Goal: Task Accomplishment & Management: Complete application form

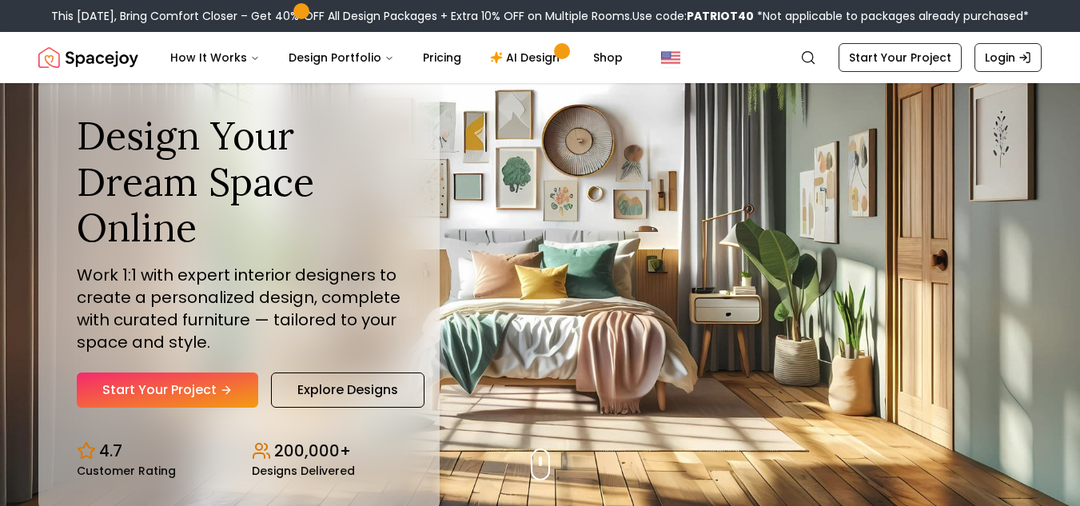
click at [190, 384] on link "Start Your Project" at bounding box center [168, 390] width 182 height 35
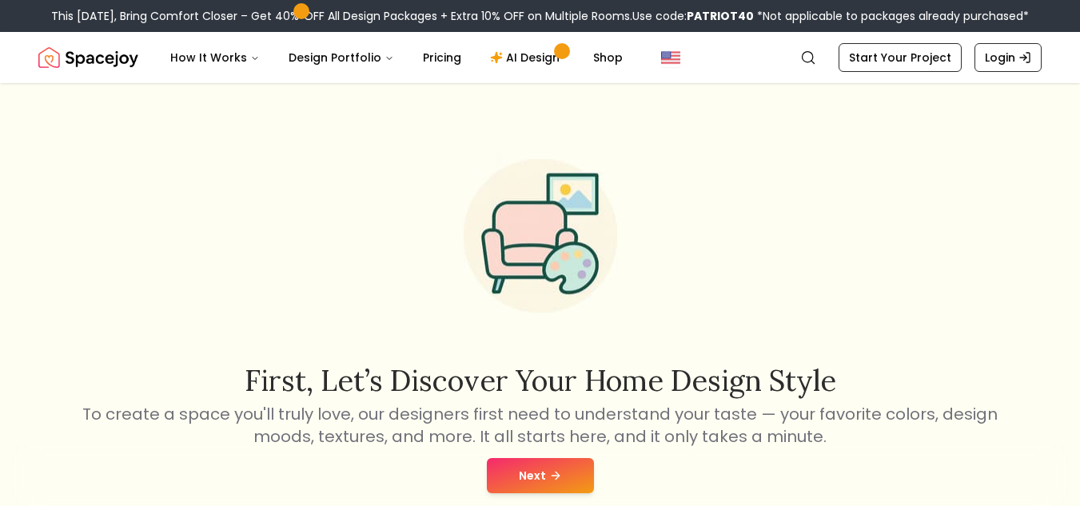
click at [533, 463] on button "Next" at bounding box center [540, 475] width 107 height 35
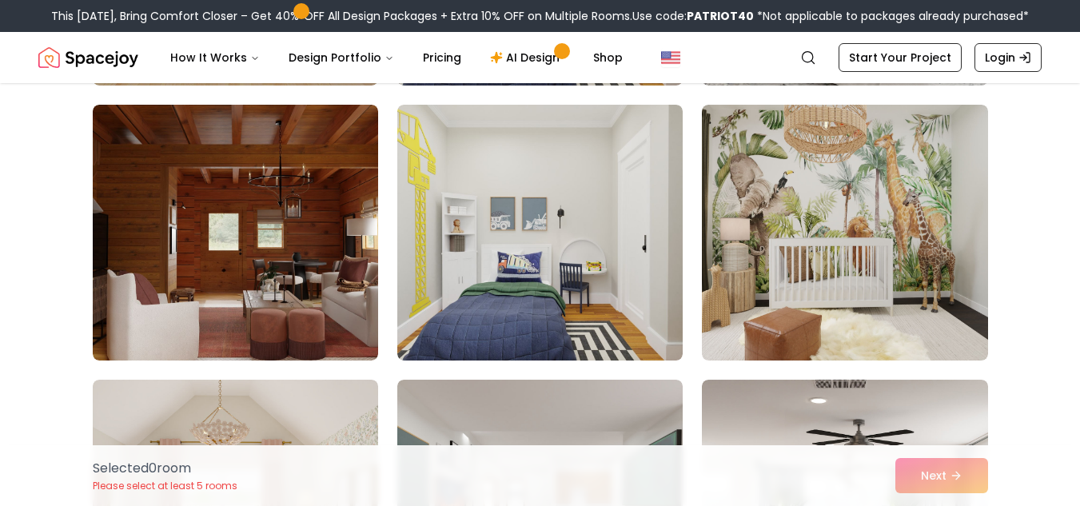
scroll to position [4238, 0]
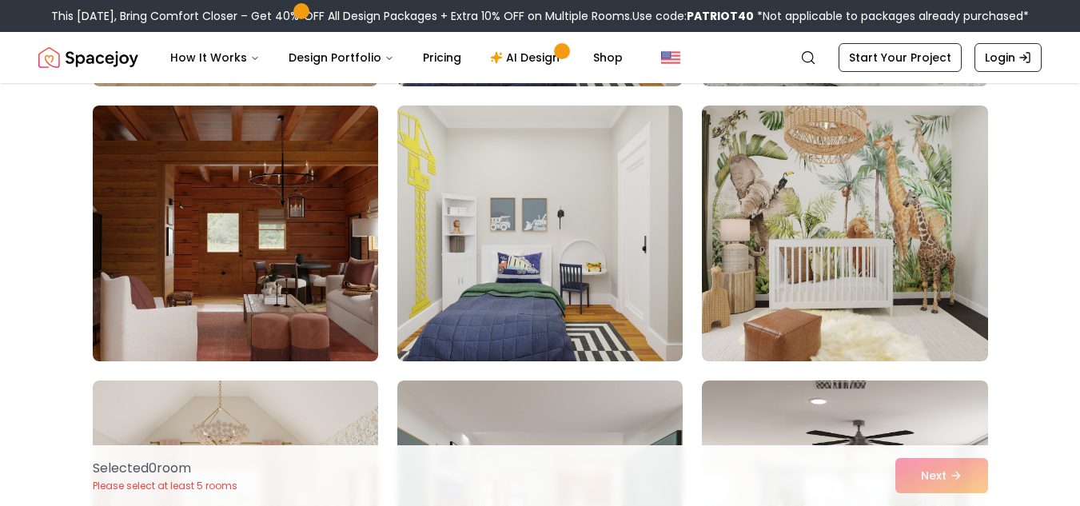
click at [285, 243] on img at bounding box center [236, 233] width 300 height 269
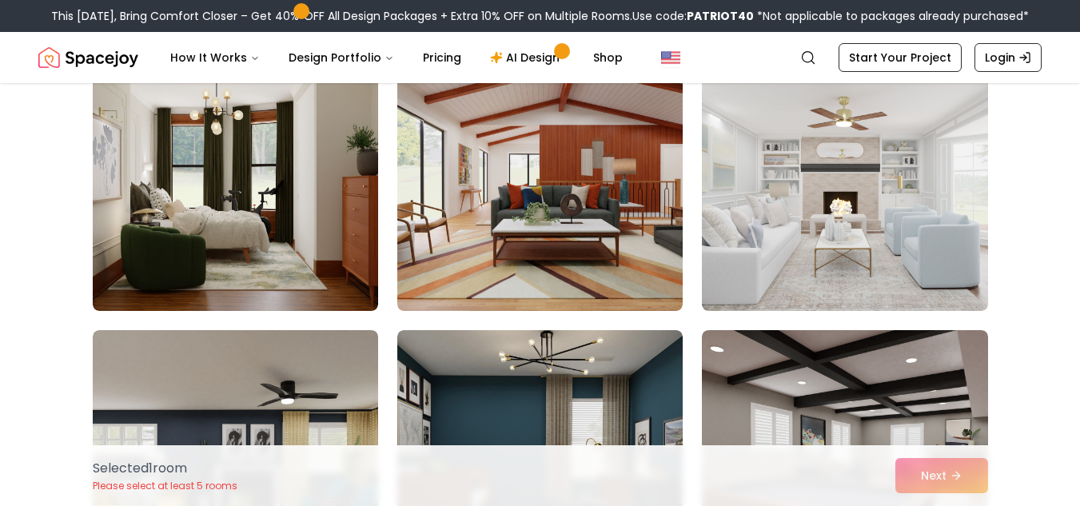
scroll to position [5115, 0]
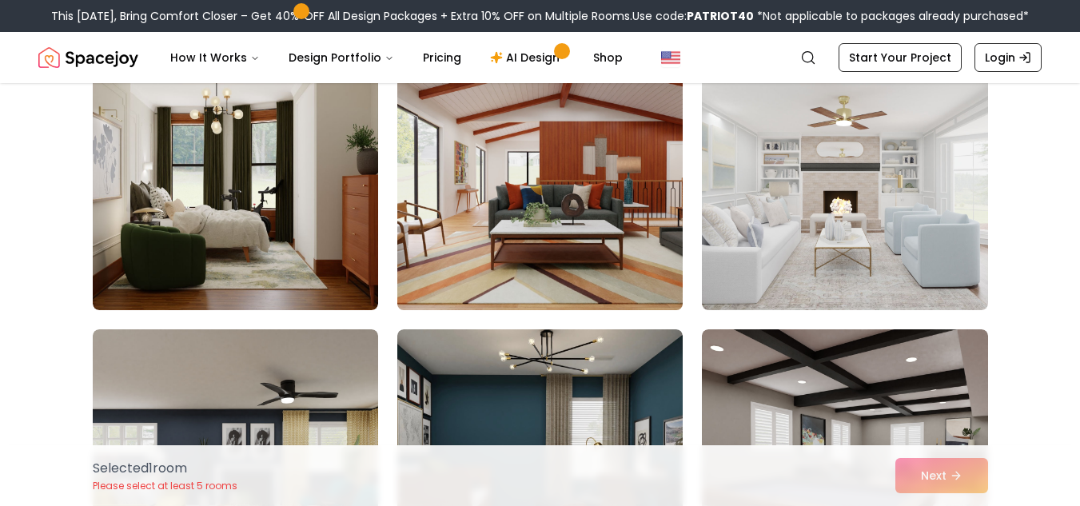
click at [487, 206] on img at bounding box center [540, 182] width 300 height 269
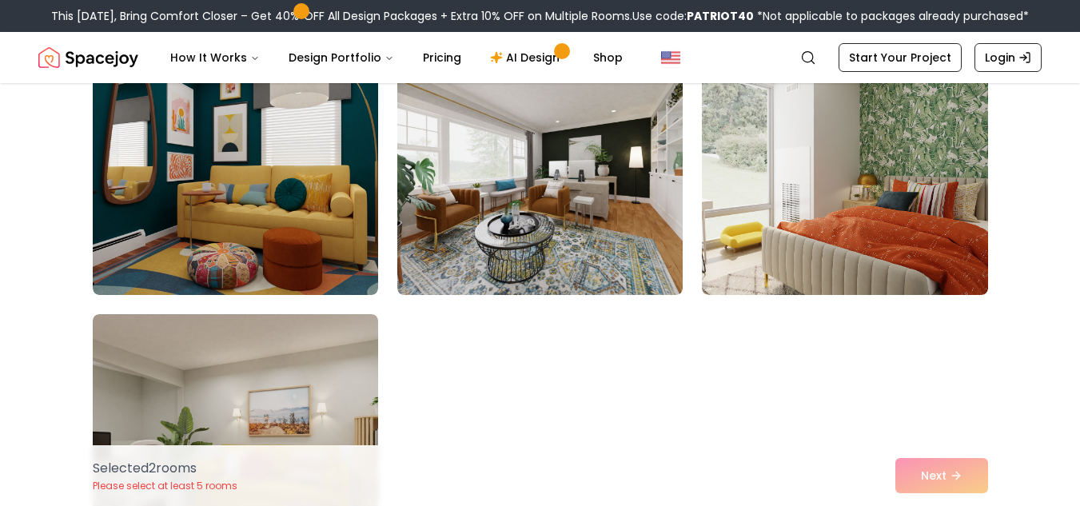
scroll to position [8980, 0]
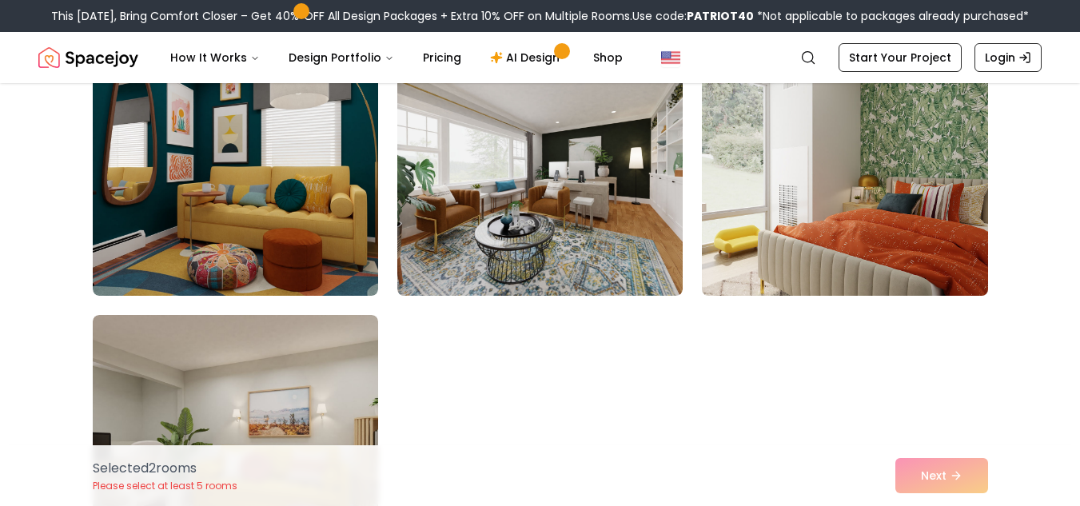
click at [804, 171] on img at bounding box center [845, 168] width 300 height 269
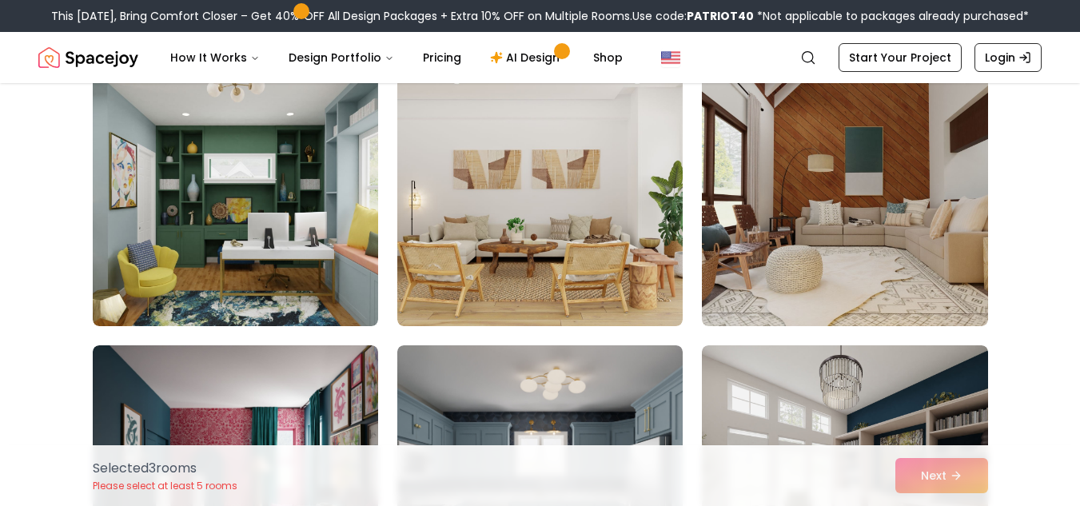
scroll to position [7027, 0]
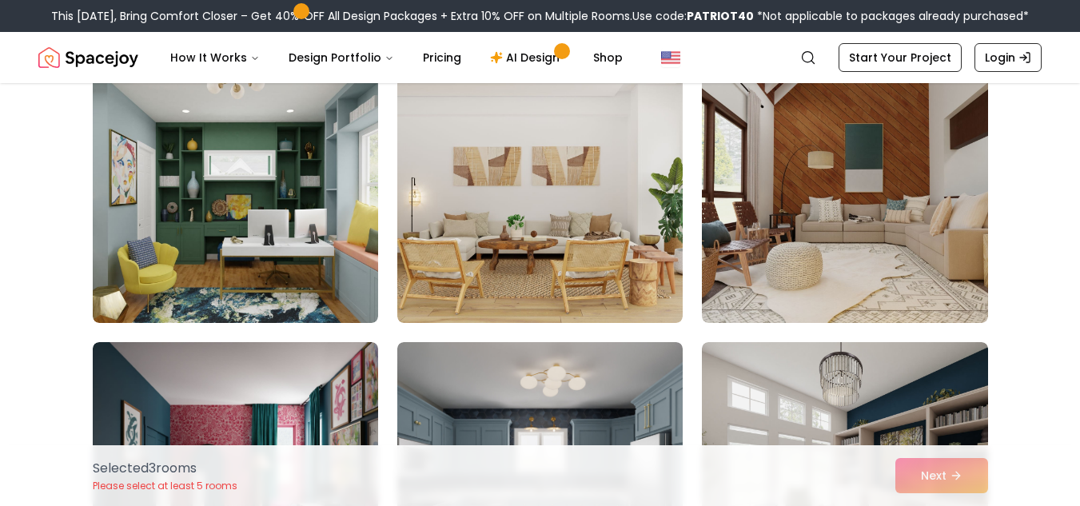
click at [804, 171] on img at bounding box center [844, 195] width 285 height 256
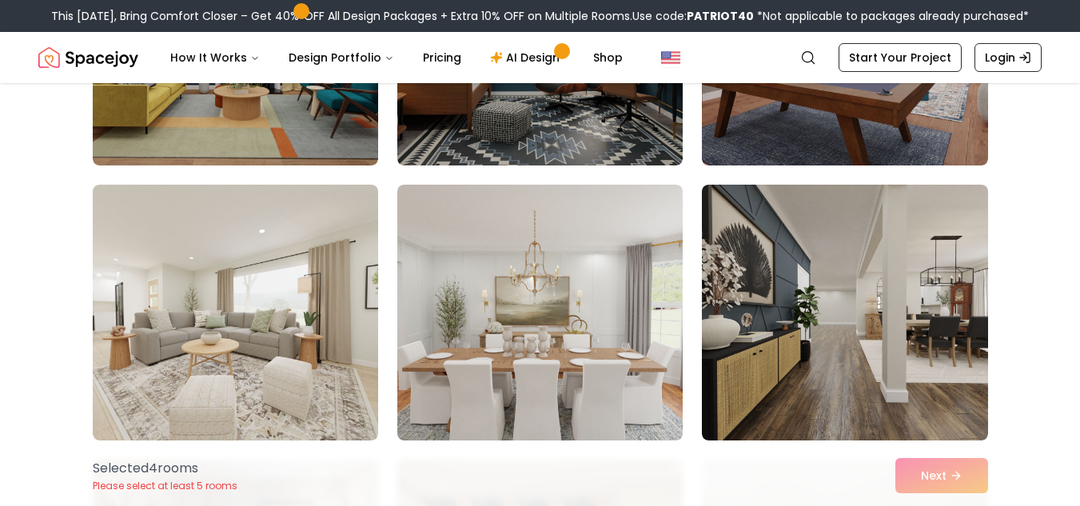
scroll to position [5532, 0]
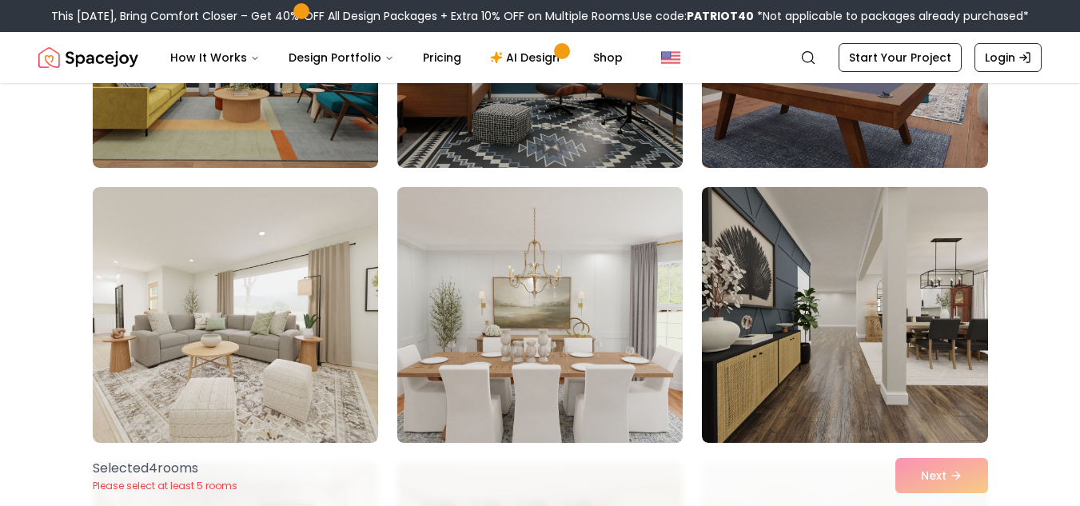
click at [597, 299] on img at bounding box center [540, 315] width 300 height 269
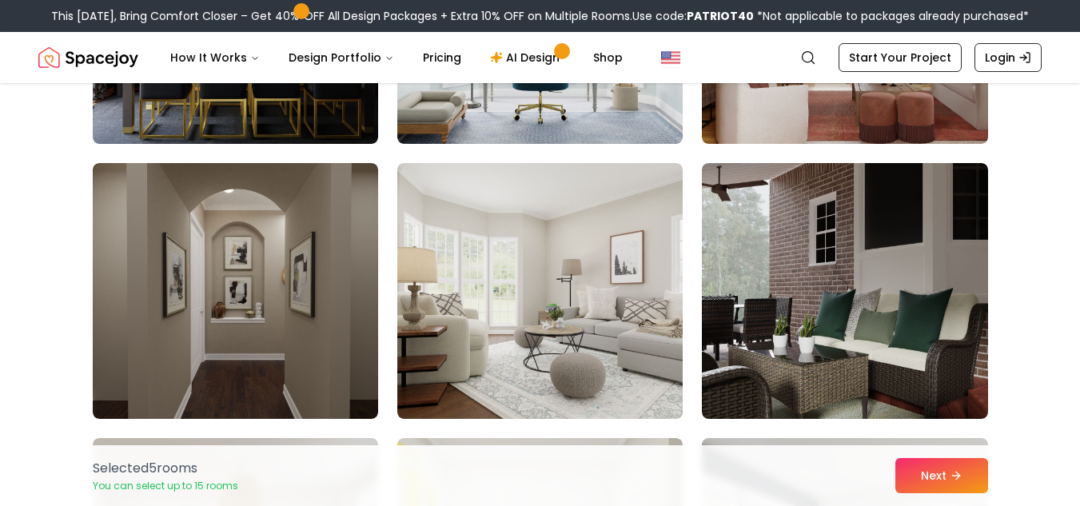
scroll to position [3631, 0]
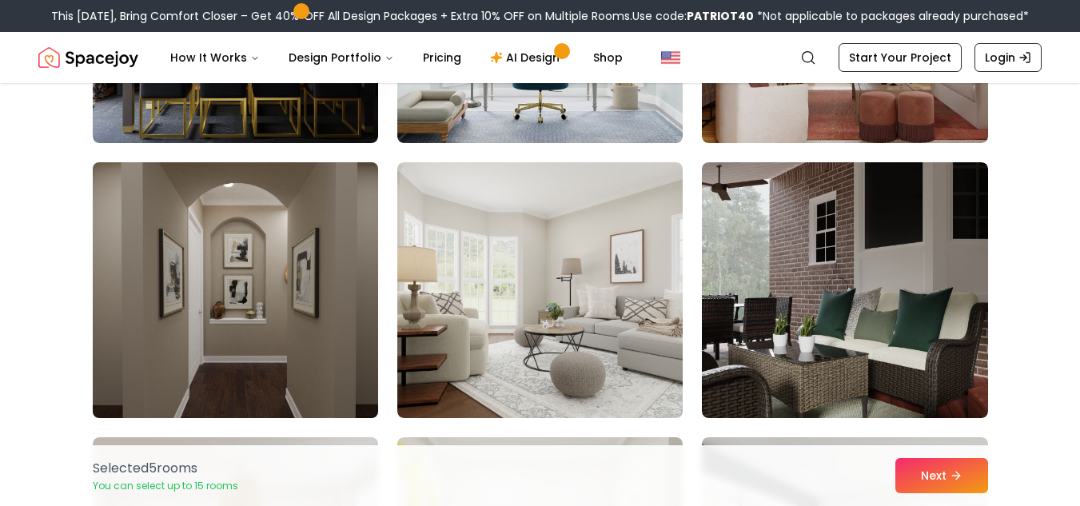
click at [291, 361] on img at bounding box center [236, 290] width 300 height 269
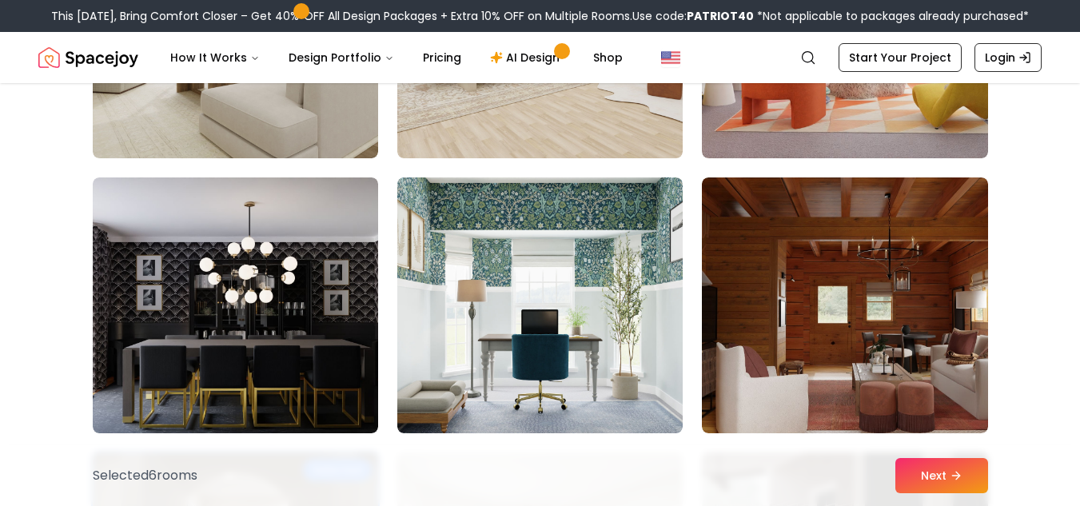
scroll to position [3339, 0]
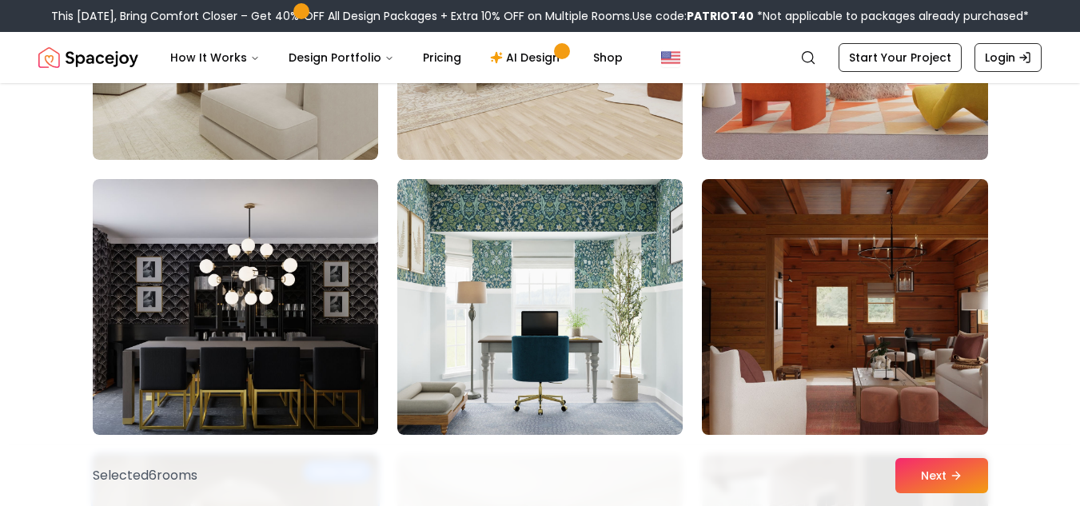
click at [792, 293] on img at bounding box center [845, 307] width 300 height 269
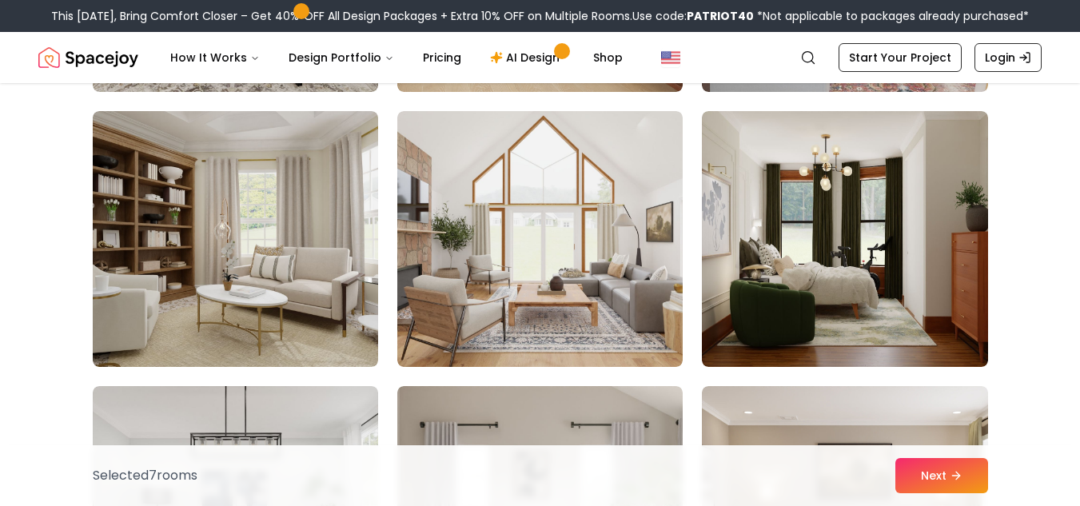
scroll to position [2576, 0]
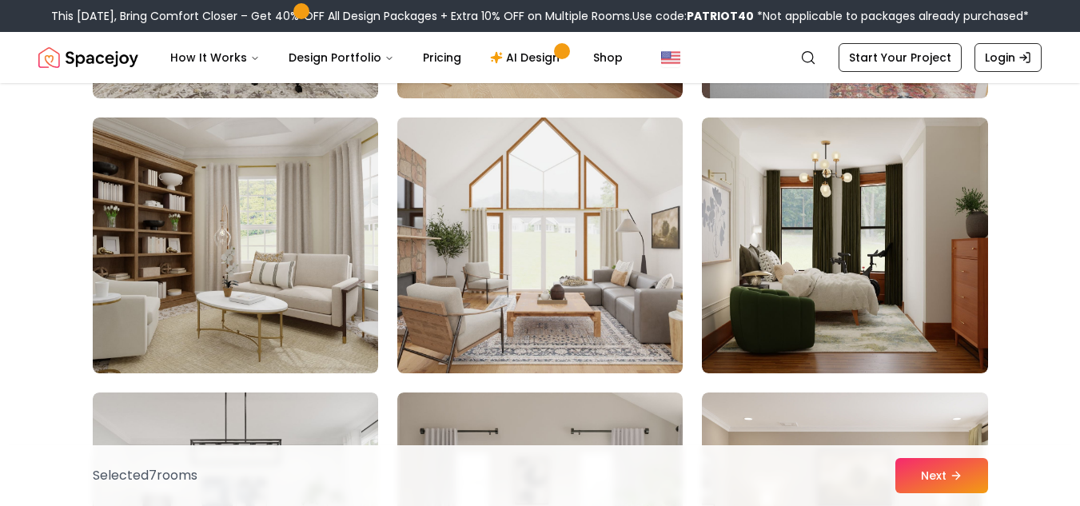
click at [613, 314] on img at bounding box center [540, 245] width 300 height 269
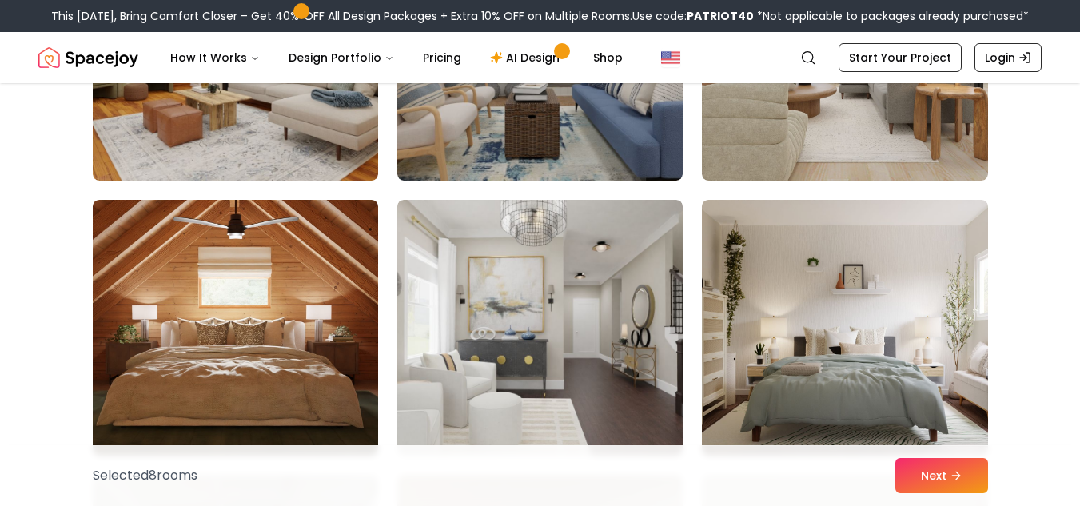
scroll to position [1382, 0]
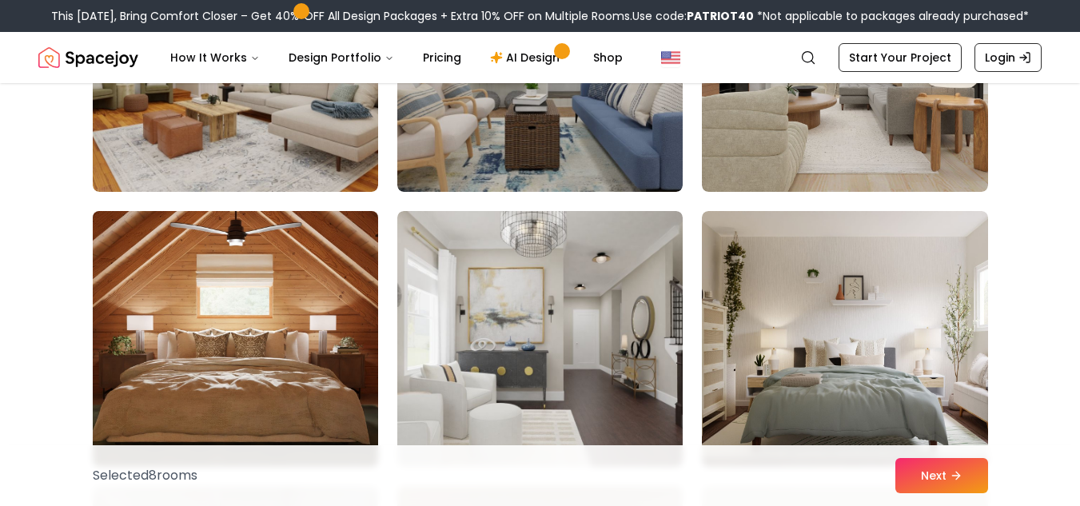
click at [349, 318] on img at bounding box center [236, 339] width 300 height 269
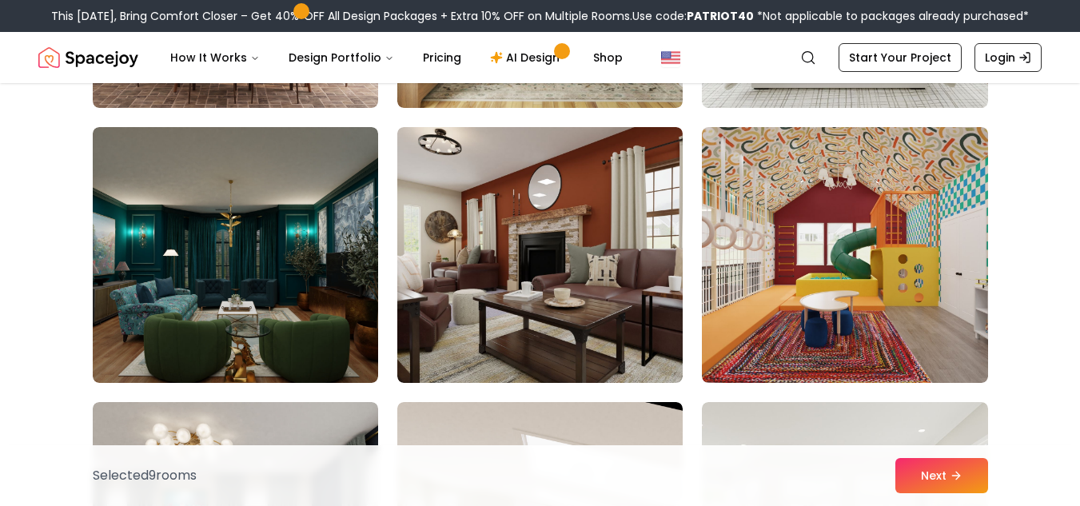
scroll to position [593, 0]
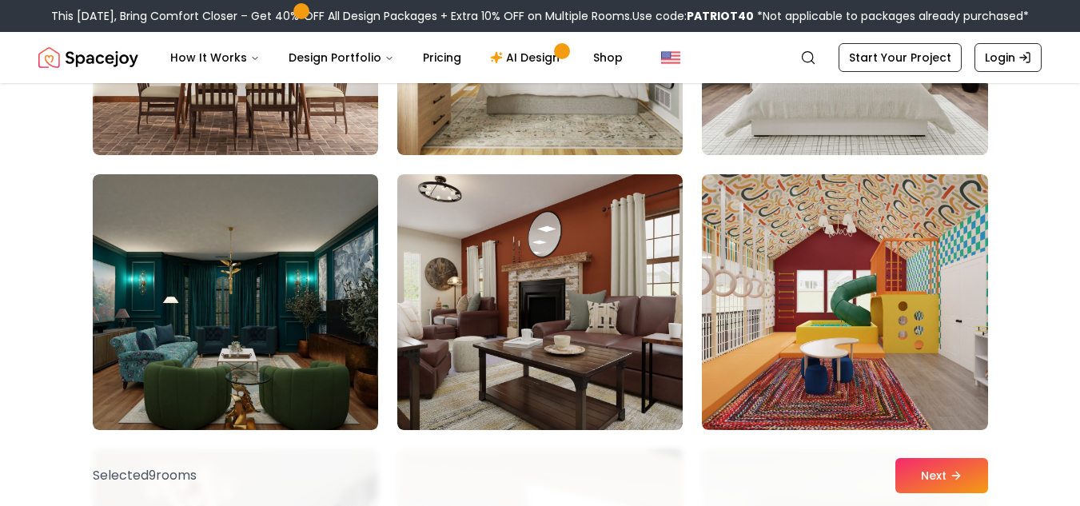
click at [561, 271] on img at bounding box center [539, 302] width 285 height 256
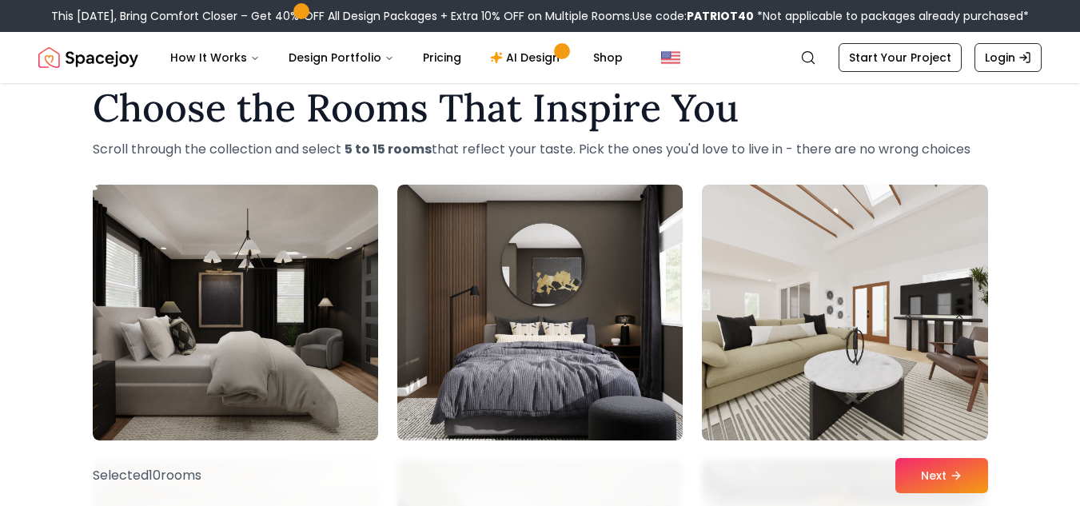
scroll to position [31, 0]
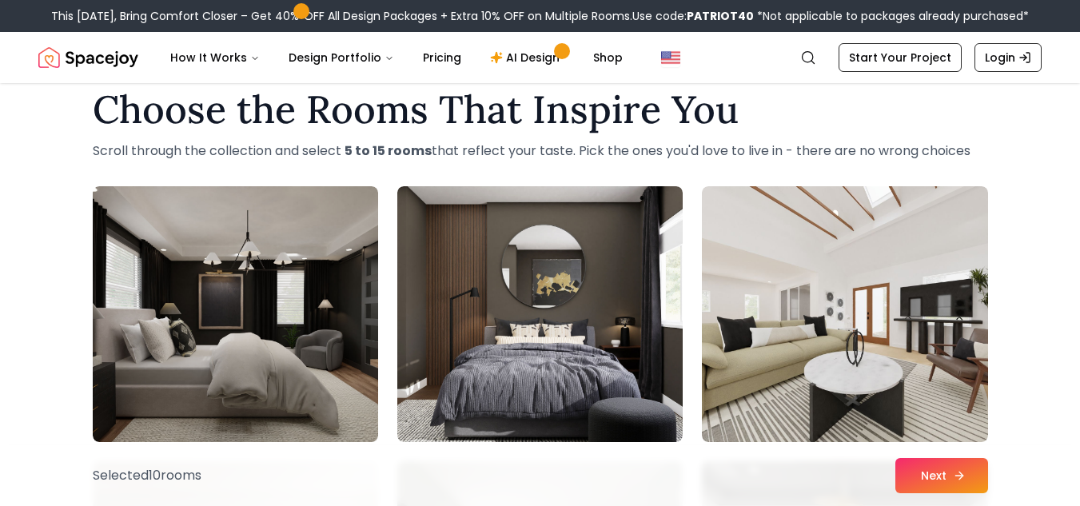
click at [948, 470] on button "Next" at bounding box center [942, 475] width 93 height 35
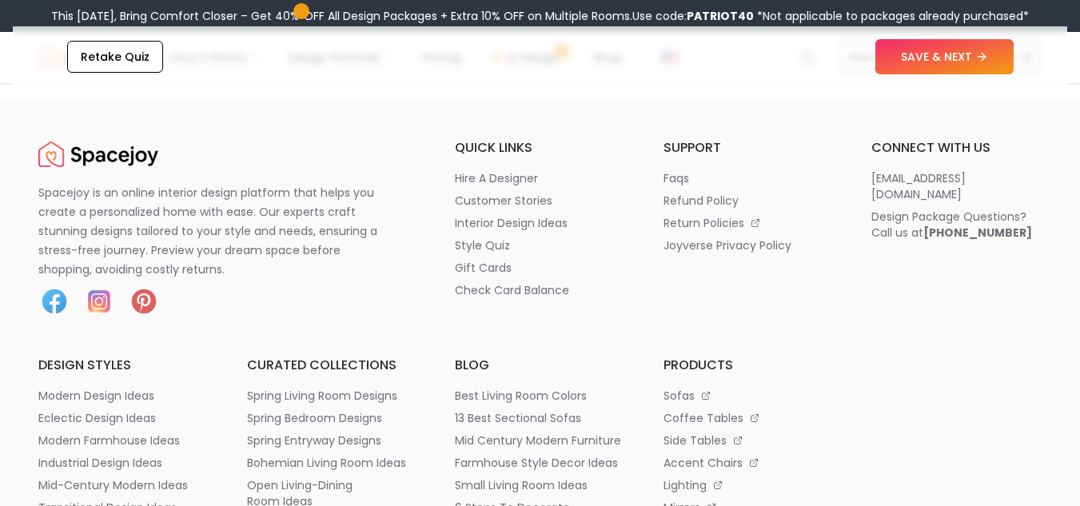
scroll to position [2582, 0]
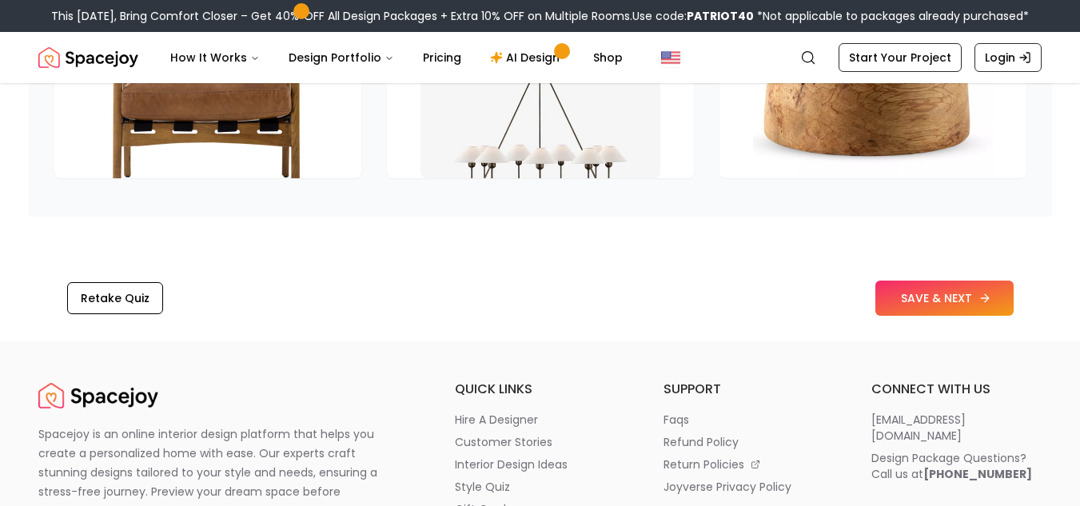
click at [900, 301] on button "SAVE & NEXT" at bounding box center [945, 298] width 138 height 35
